Goal: Find specific page/section: Find specific page/section

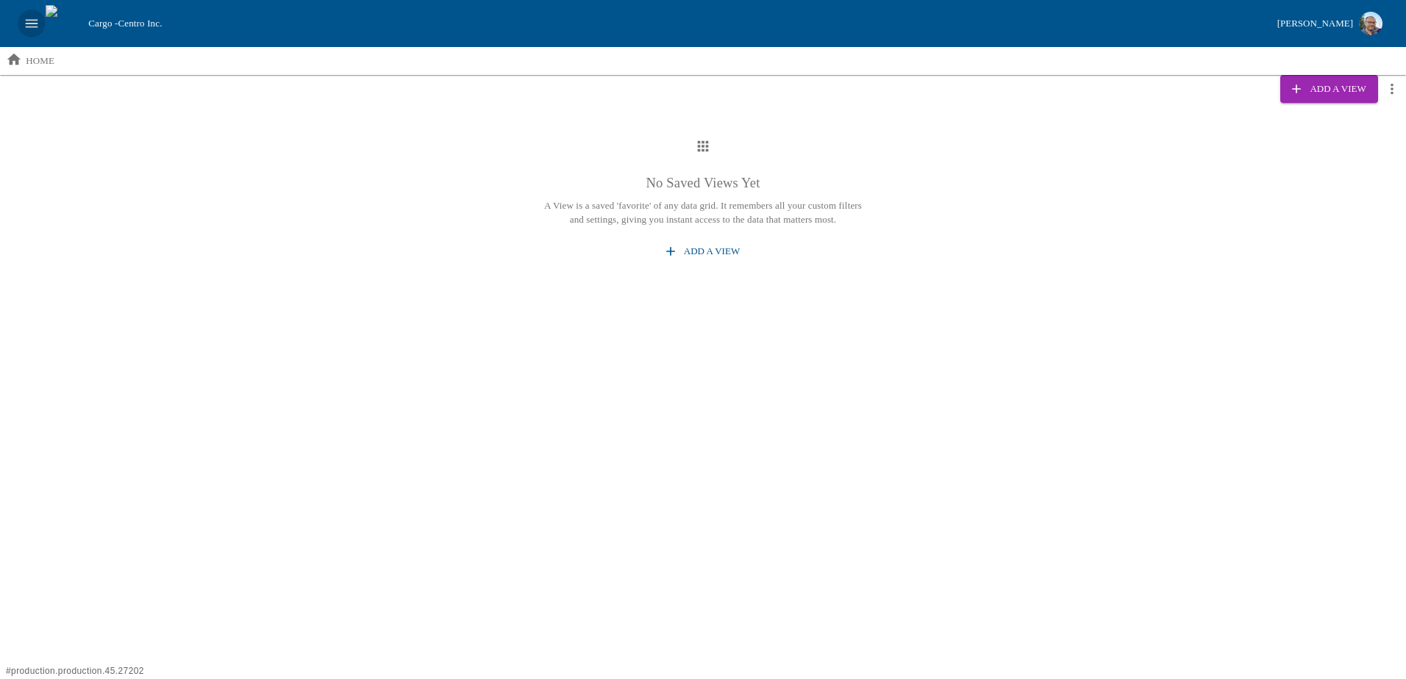
click at [28, 21] on icon "open drawer" at bounding box center [32, 23] width 16 height 16
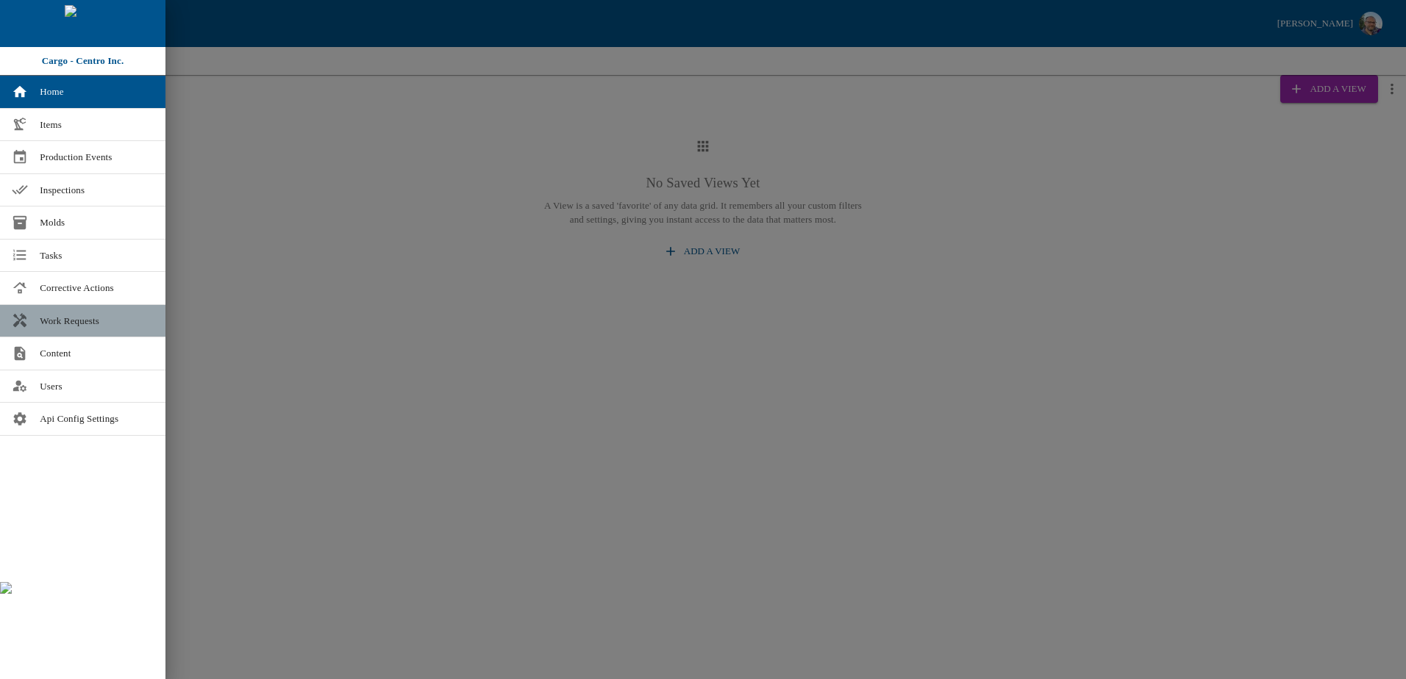
click at [82, 325] on span "Work Requests" at bounding box center [97, 321] width 114 height 15
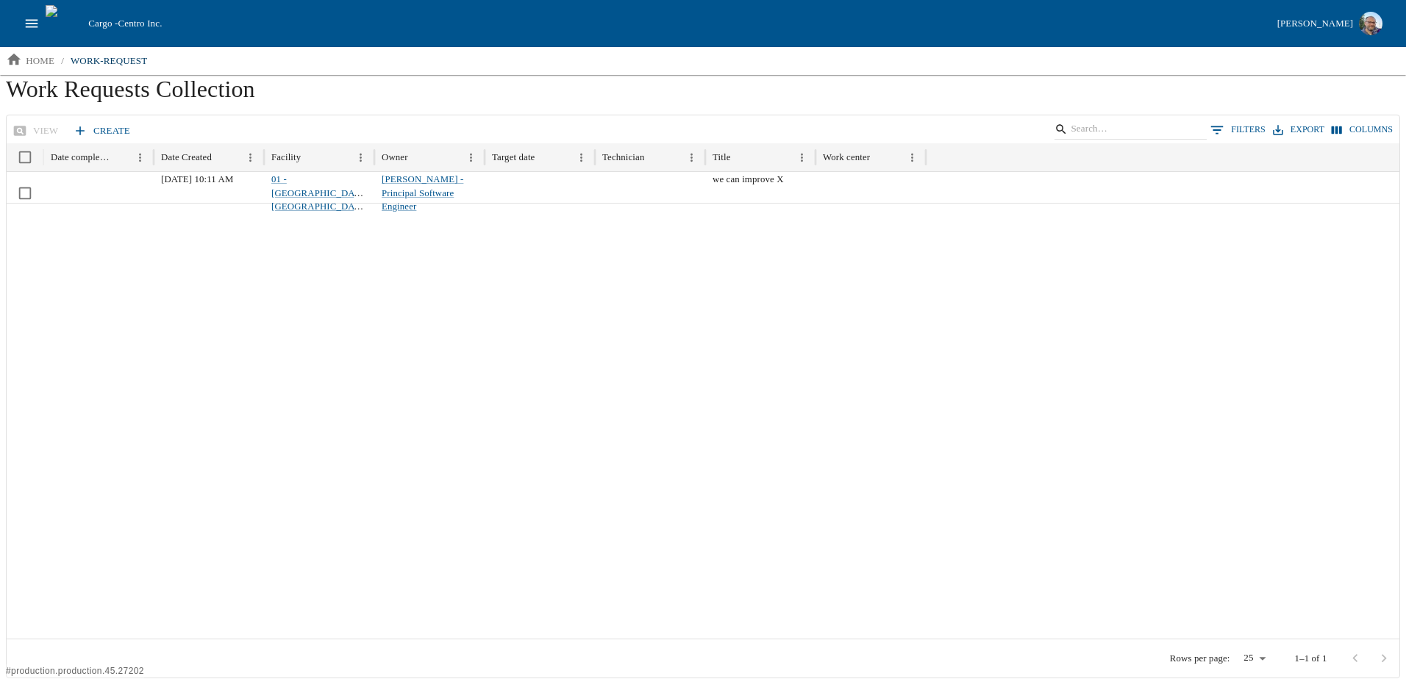
click at [31, 30] on icon "open drawer" at bounding box center [32, 23] width 16 height 16
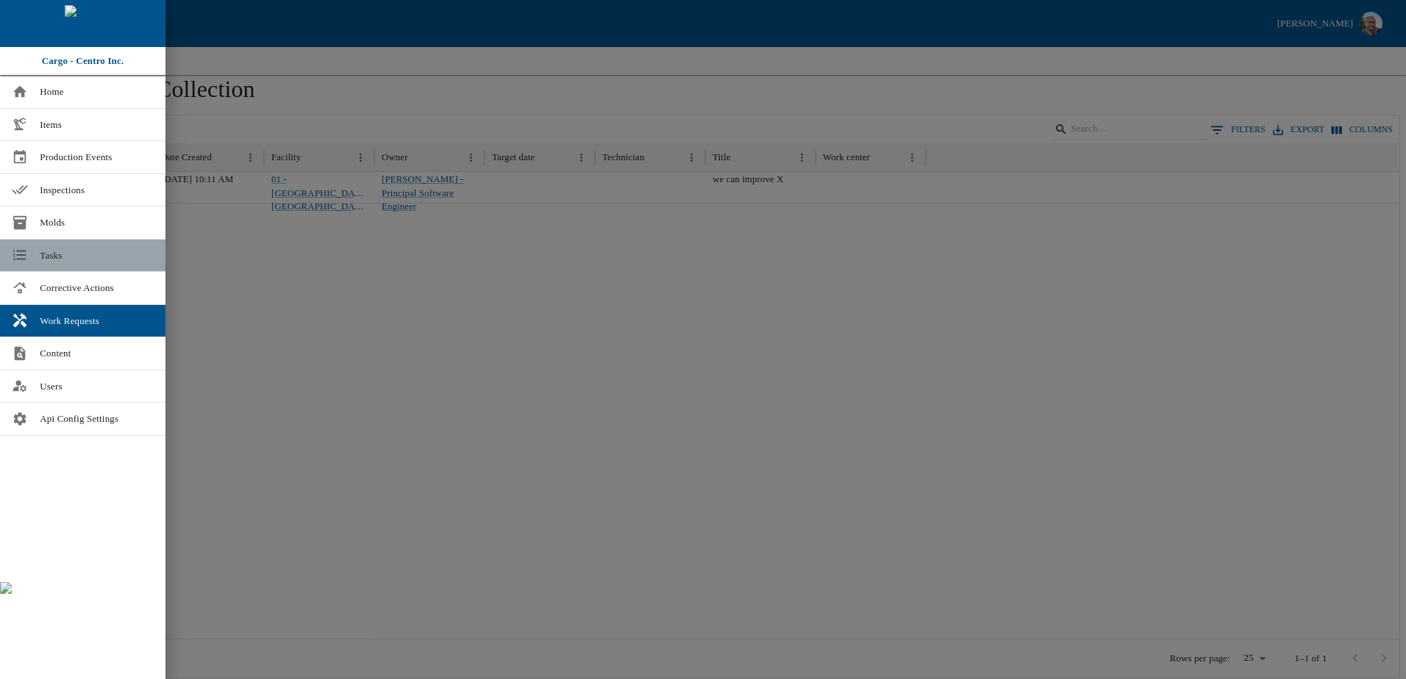
click at [53, 254] on span "Tasks" at bounding box center [97, 255] width 114 height 15
